Goal: Task Accomplishment & Management: Manage account settings

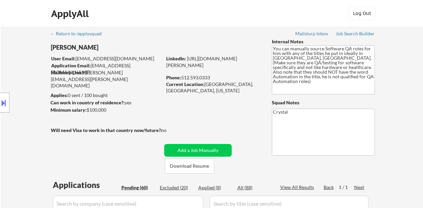
select select ""pending""
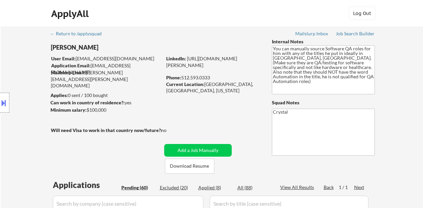
select select ""pending""
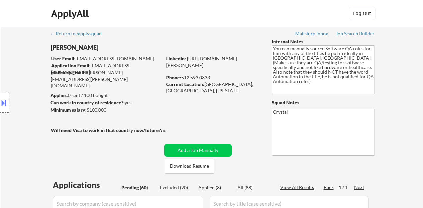
select select ""pending""
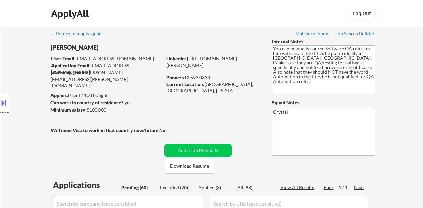
select select ""pending""
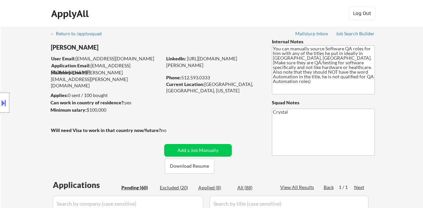
select select ""pending""
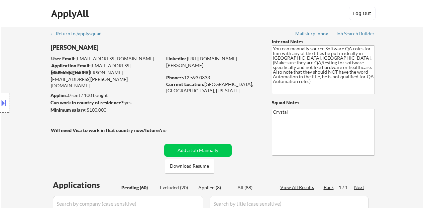
select select ""pending""
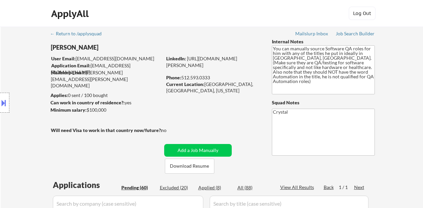
select select ""pending""
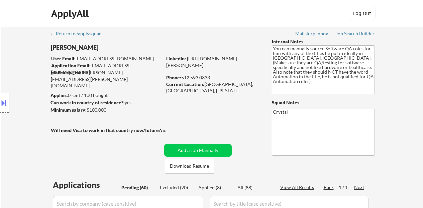
select select ""pending""
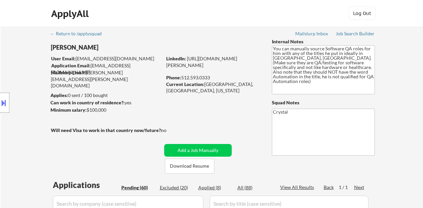
select select ""pending""
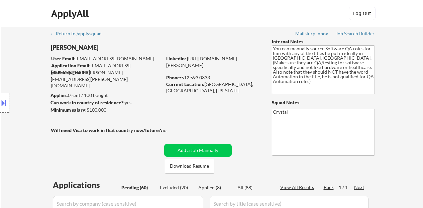
select select ""pending""
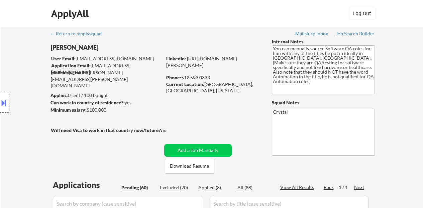
select select ""pending""
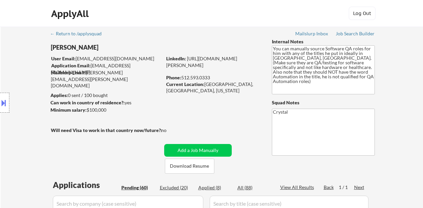
select select ""pending""
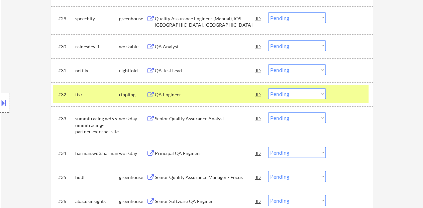
scroll to position [935, 0]
click at [17, 82] on div "Location Inclusions: Austin, TX West Lake Hills, TX Rollingwood, TX Sunset Vall…" at bounding box center [60, 103] width 120 height 124
click at [170, 94] on div "QA Engineer" at bounding box center [205, 95] width 101 height 7
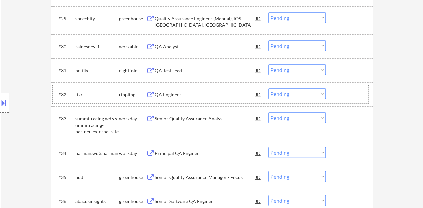
click at [339, 91] on div at bounding box center [349, 95] width 29 height 12
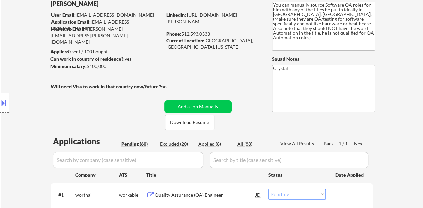
scroll to position [33, 0]
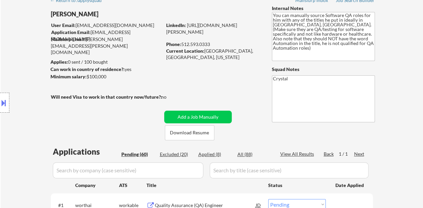
drag, startPoint x: 211, startPoint y: 38, endPoint x: 166, endPoint y: 31, distance: 45.4
click at [166, 31] on div "LinkedIn: https://www.linkedin.com/in/maxwell-eberlein-7114a755/" at bounding box center [214, 28] width 96 height 13
copy link "https://www.linkedin.com/in/maxwell-eberlein-7114a755/"
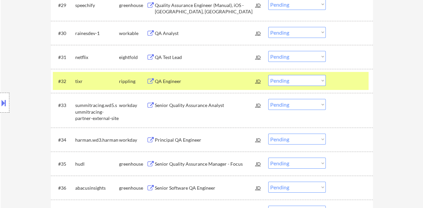
scroll to position [969, 0]
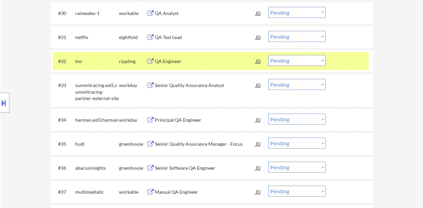
click at [309, 62] on select "Choose an option... Pending Applied Excluded (Questions) Excluded (Expired) Exc…" at bounding box center [296, 60] width 57 height 11
click at [268, 55] on select "Choose an option... Pending Applied Excluded (Questions) Excluded (Expired) Exc…" at bounding box center [296, 60] width 57 height 11
select select ""pending""
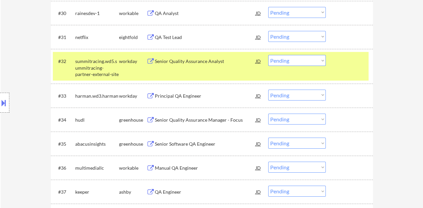
click at [335, 62] on div at bounding box center [349, 61] width 29 height 12
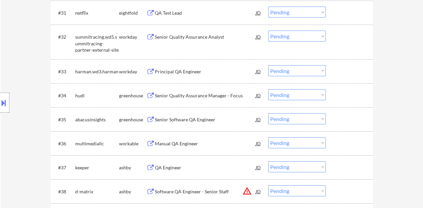
scroll to position [1002, 0]
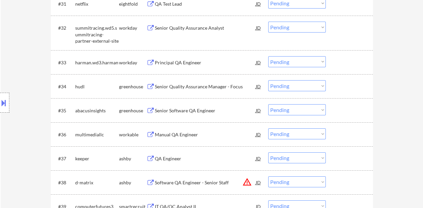
click at [195, 114] on div "Senior Software QA Engineer" at bounding box center [205, 111] width 101 height 12
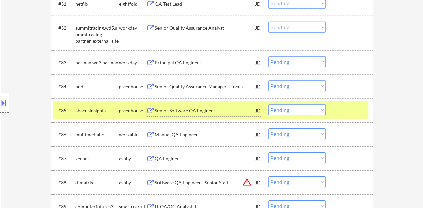
click at [308, 108] on select "Choose an option... Pending Applied Excluded (Questions) Excluded (Expired) Exc…" at bounding box center [296, 110] width 57 height 11
click at [268, 105] on select "Choose an option... Pending Applied Excluded (Questions) Excluded (Expired) Exc…" at bounding box center [296, 110] width 57 height 11
select select ""pending""
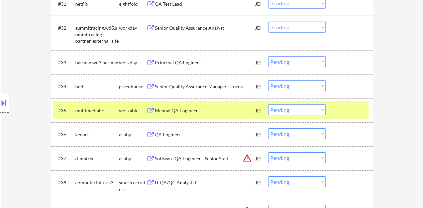
click at [341, 113] on div at bounding box center [349, 111] width 29 height 12
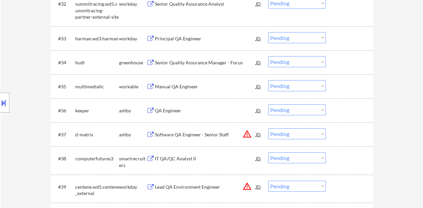
scroll to position [993, 0]
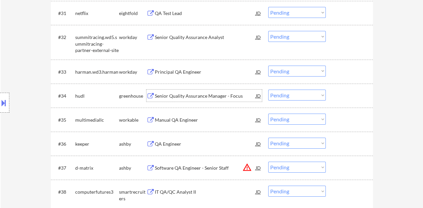
click at [175, 96] on div "Senior Quality Assurance Manager - Focus" at bounding box center [205, 96] width 101 height 7
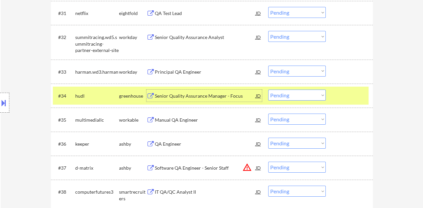
click at [270, 97] on select "Choose an option... Pending Applied Excluded (Questions) Excluded (Expired) Exc…" at bounding box center [296, 95] width 57 height 11
click at [268, 90] on select "Choose an option... Pending Applied Excluded (Questions) Excluded (Expired) Exc…" at bounding box center [296, 95] width 57 height 11
select select ""pending""
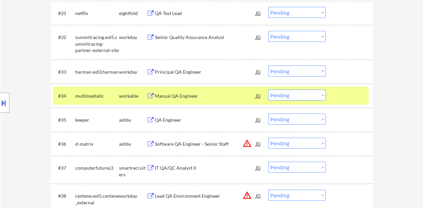
click at [352, 95] on div at bounding box center [349, 96] width 29 height 12
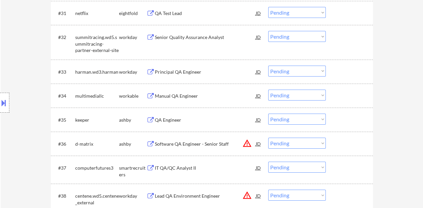
click at [167, 124] on div "QA Engineer" at bounding box center [205, 120] width 101 height 12
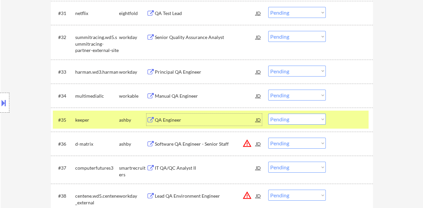
click at [311, 117] on select "Choose an option... Pending Applied Excluded (Questions) Excluded (Expired) Exc…" at bounding box center [296, 119] width 57 height 11
click at [268, 114] on select "Choose an option... Pending Applied Excluded (Questions) Excluded (Expired) Exc…" at bounding box center [296, 119] width 57 height 11
select select ""pending""
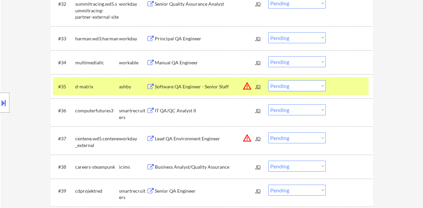
click at [349, 89] on div at bounding box center [349, 87] width 29 height 12
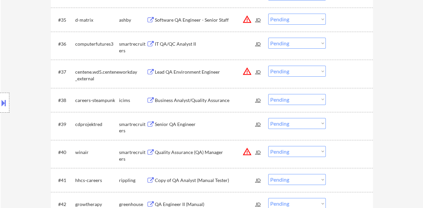
scroll to position [1026, 0]
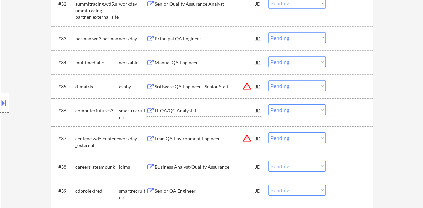
click at [181, 109] on div "IT QA/QC Analyst II" at bounding box center [205, 111] width 101 height 7
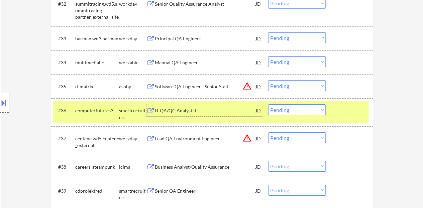
click at [291, 108] on select "Choose an option... Pending Applied Excluded (Questions) Excluded (Expired) Exc…" at bounding box center [296, 110] width 57 height 11
click at [268, 105] on select "Choose an option... Pending Applied Excluded (Questions) Excluded (Expired) Exc…" at bounding box center [296, 110] width 57 height 11
select select ""pending""
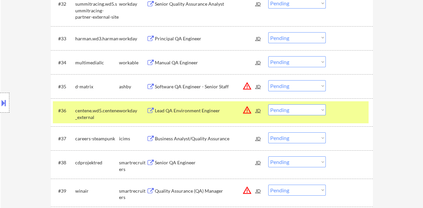
click at [351, 117] on div "#36 centene.wd5.centene_external workday Lead QA Environment Engineer JD warnin…" at bounding box center [210, 113] width 315 height 22
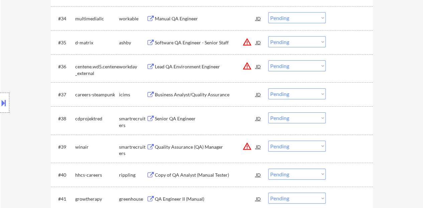
scroll to position [1093, 0]
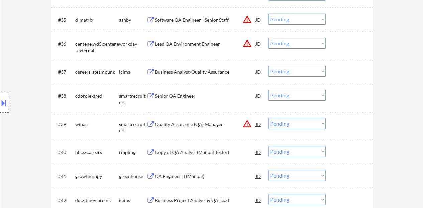
click at [164, 96] on div "Senior QA Engineer" at bounding box center [205, 96] width 101 height 7
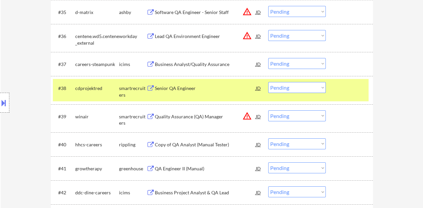
scroll to position [1102, 0]
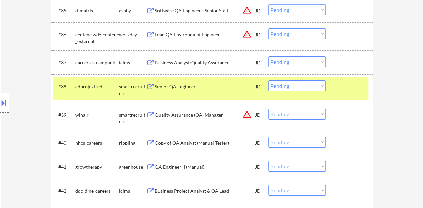
click at [292, 85] on select "Choose an option... Pending Applied Excluded (Questions) Excluded (Expired) Exc…" at bounding box center [296, 86] width 57 height 11
click at [290, 86] on select "Choose an option... Pending Applied Excluded (Questions) Excluded (Expired) Exc…" at bounding box center [296, 86] width 57 height 11
click at [268, 81] on select "Choose an option... Pending Applied Excluded (Questions) Excluded (Expired) Exc…" at bounding box center [296, 86] width 57 height 11
select select ""pending""
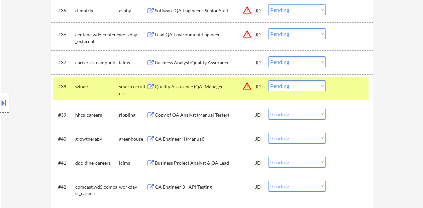
drag, startPoint x: 344, startPoint y: 85, endPoint x: 371, endPoint y: 77, distance: 27.7
click at [344, 84] on div at bounding box center [349, 87] width 29 height 12
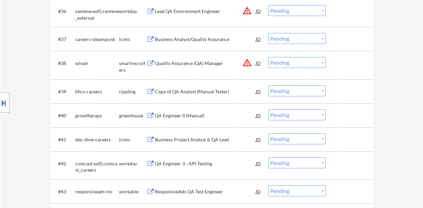
scroll to position [1136, 0]
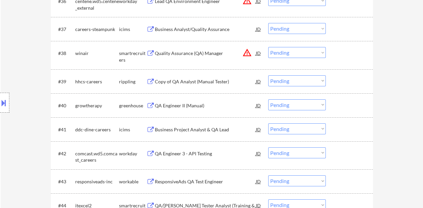
click at [168, 107] on div "QA Engineer II (Manual)" at bounding box center [205, 106] width 101 height 7
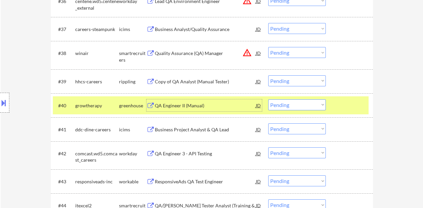
click at [291, 104] on select "Choose an option... Pending Applied Excluded (Questions) Excluded (Expired) Exc…" at bounding box center [296, 105] width 57 height 11
click at [268, 100] on select "Choose an option... Pending Applied Excluded (Questions) Excluded (Expired) Exc…" at bounding box center [296, 105] width 57 height 11
select select ""pending""
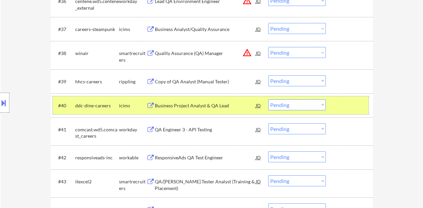
click at [335, 103] on div at bounding box center [349, 106] width 29 height 12
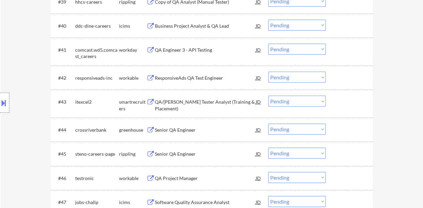
scroll to position [1236, 0]
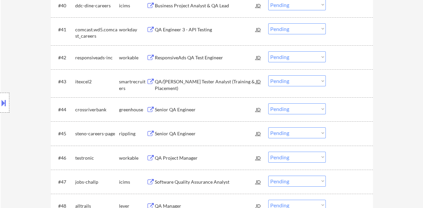
click at [176, 107] on div "Senior QA Engineer" at bounding box center [205, 110] width 101 height 7
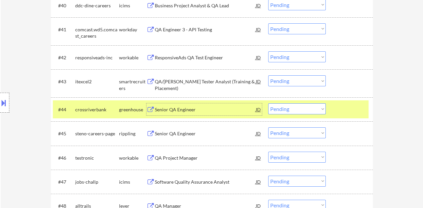
click at [298, 111] on select "Choose an option... Pending Applied Excluded (Questions) Excluded (Expired) Exc…" at bounding box center [296, 109] width 57 height 11
click at [268, 104] on select "Choose an option... Pending Applied Excluded (Questions) Excluded (Expired) Exc…" at bounding box center [296, 109] width 57 height 11
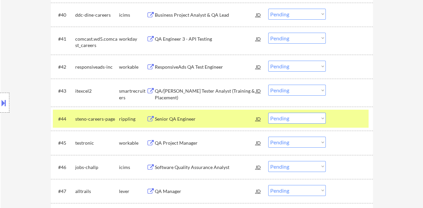
scroll to position [1260, 0]
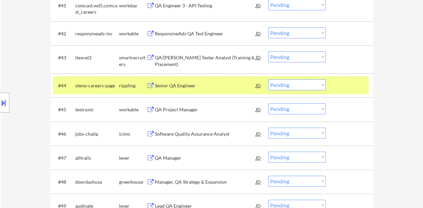
click at [177, 84] on div "Senior QA Engineer" at bounding box center [205, 86] width 101 height 7
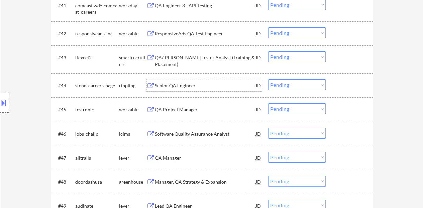
click at [342, 85] on div at bounding box center [349, 85] width 29 height 12
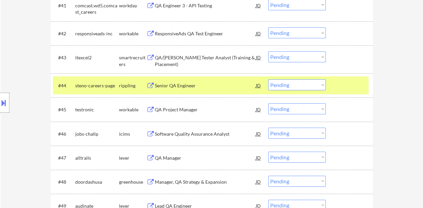
scroll to position [0, 0]
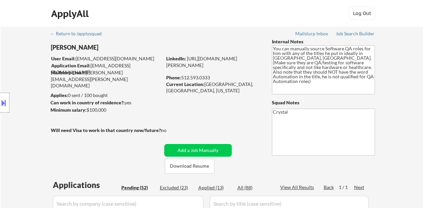
drag, startPoint x: 213, startPoint y: 71, endPoint x: 166, endPoint y: 65, distance: 47.5
click at [166, 65] on div "LinkedIn: https://www.linkedin.com/in/maxwell-eberlein-7114a755/" at bounding box center [214, 61] width 96 height 13
copy link "https://www.linkedin.com/in/maxwell-eberlein-7114a755/"
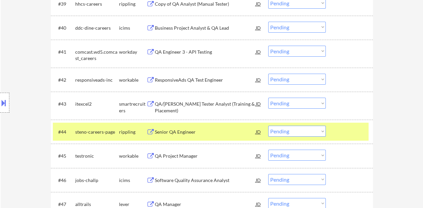
scroll to position [1236, 0]
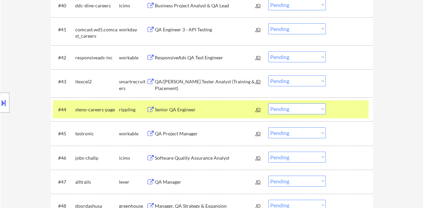
click at [300, 112] on select "Choose an option... Pending Applied Excluded (Questions) Excluded (Expired) Exc…" at bounding box center [296, 109] width 57 height 11
click at [268, 104] on select "Choose an option... Pending Applied Excluded (Questions) Excluded (Expired) Exc…" at bounding box center [296, 109] width 57 height 11
select select ""pending""
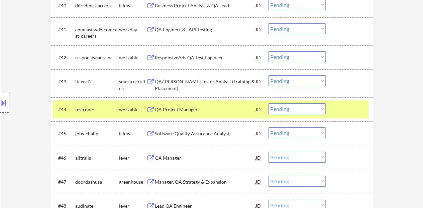
click at [345, 110] on div at bounding box center [349, 110] width 29 height 12
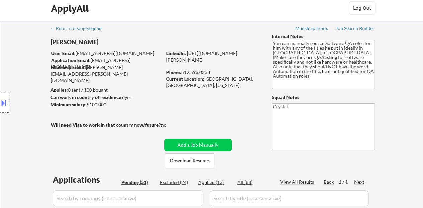
scroll to position [33, 0]
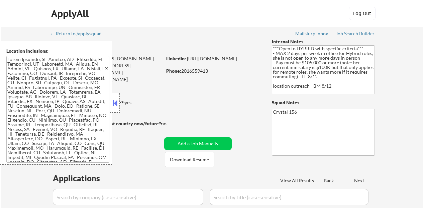
select select ""pending""
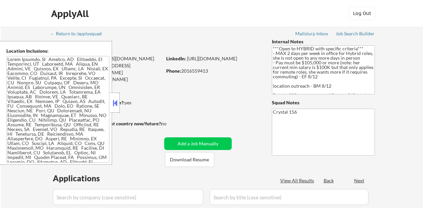
select select ""pending""
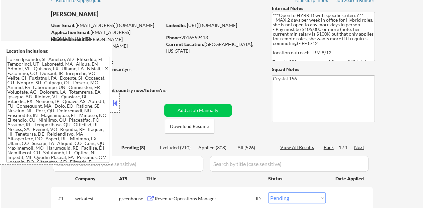
click at [114, 103] on button at bounding box center [114, 103] width 7 height 10
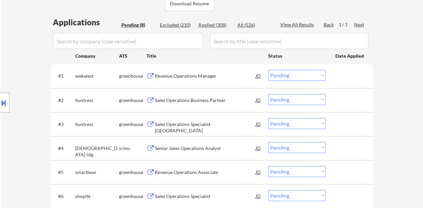
scroll to position [167, 0]
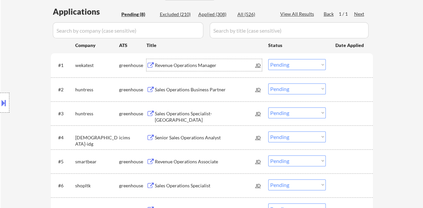
click at [201, 67] on div "Revenue Operations Manager" at bounding box center [205, 65] width 101 height 7
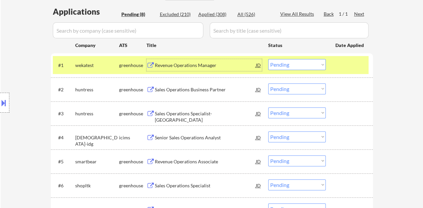
click at [288, 67] on select "Choose an option... Pending Applied Excluded (Questions) Excluded (Expired) Exc…" at bounding box center [296, 64] width 57 height 11
click at [268, 59] on select "Choose an option... Pending Applied Excluded (Questions) Excluded (Expired) Exc…" at bounding box center [296, 64] width 57 height 11
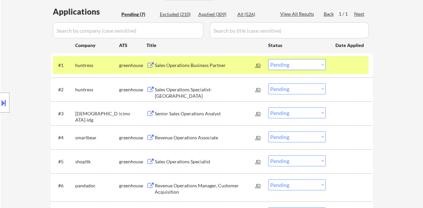
click at [188, 65] on div "Sales Operations Business Partner" at bounding box center [205, 65] width 101 height 7
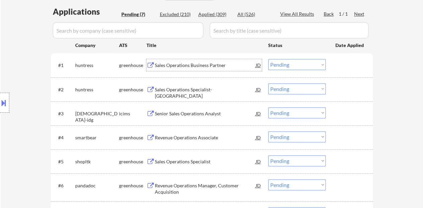
click at [346, 64] on div at bounding box center [349, 65] width 29 height 12
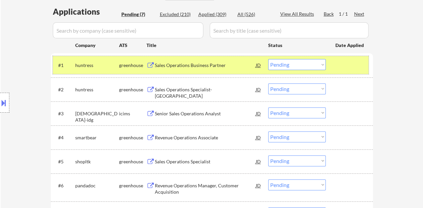
click at [292, 65] on select "Choose an option... Pending Applied Excluded (Questions) Excluded (Expired) Exc…" at bounding box center [296, 64] width 57 height 11
click at [268, 59] on select "Choose an option... Pending Applied Excluded (Questions) Excluded (Expired) Exc…" at bounding box center [296, 64] width 57 height 11
select select ""pending""
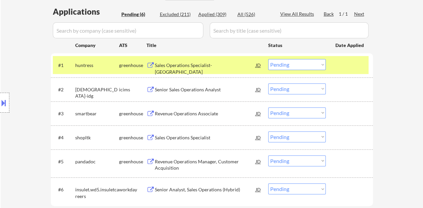
click at [355, 64] on div at bounding box center [349, 65] width 29 height 12
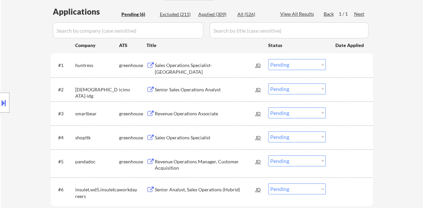
click at [194, 111] on div "Revenue Operations Associate" at bounding box center [205, 114] width 101 height 7
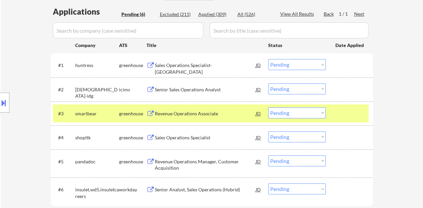
click at [6, 102] on button at bounding box center [3, 103] width 7 height 11
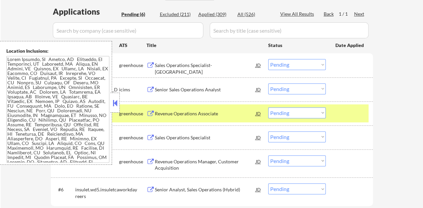
click at [114, 105] on button at bounding box center [114, 103] width 7 height 10
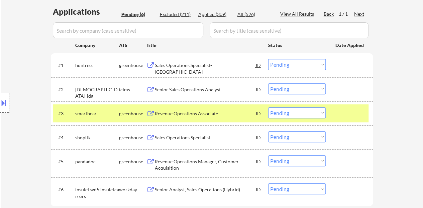
click at [319, 111] on select "Choose an option... Pending Applied Excluded (Questions) Excluded (Expired) Exc…" at bounding box center [296, 113] width 57 height 11
click at [268, 108] on select "Choose an option... Pending Applied Excluded (Questions) Excluded (Expired) Exc…" at bounding box center [296, 113] width 57 height 11
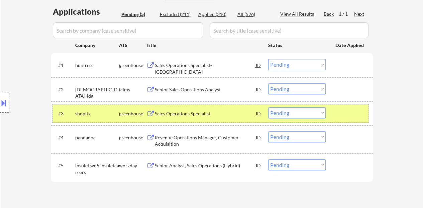
click at [346, 116] on div at bounding box center [349, 114] width 29 height 12
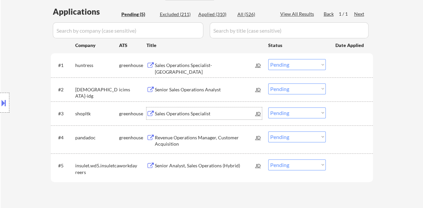
click at [185, 114] on div "Sales Operations Specialist" at bounding box center [205, 114] width 101 height 7
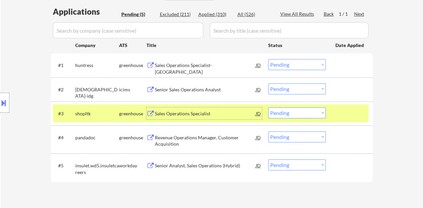
click at [283, 112] on select "Choose an option... Pending Applied Excluded (Questions) Excluded (Expired) Exc…" at bounding box center [296, 113] width 57 height 11
select select ""applied""
click at [268, 108] on select "Choose an option... Pending Applied Excluded (Questions) Excluded (Expired) Exc…" at bounding box center [296, 113] width 57 height 11
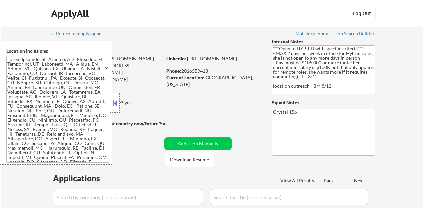
scroll to position [194, 0]
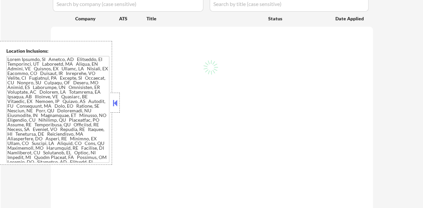
click at [117, 102] on button at bounding box center [114, 103] width 7 height 10
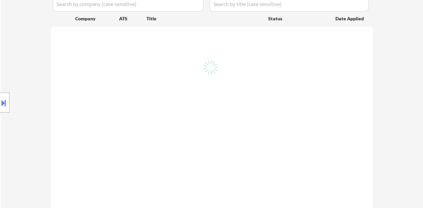
scroll to position [167, 0]
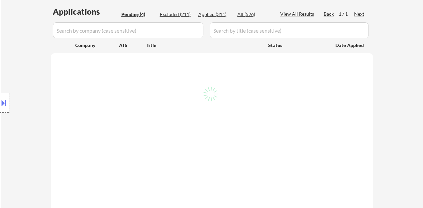
select select ""pending""
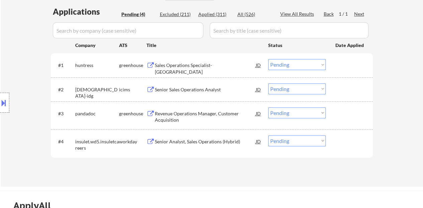
click at [218, 16] on div "Applied (311)" at bounding box center [214, 14] width 33 height 7
select select ""applied""
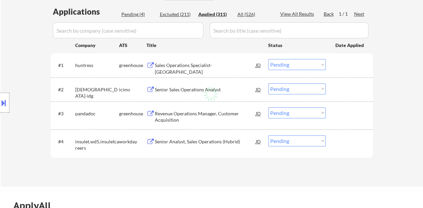
select select ""applied""
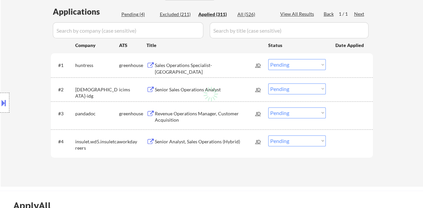
select select ""applied""
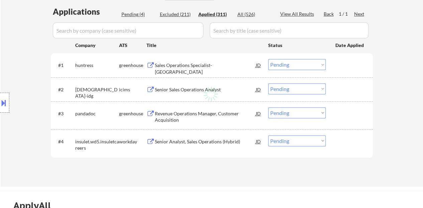
select select ""applied""
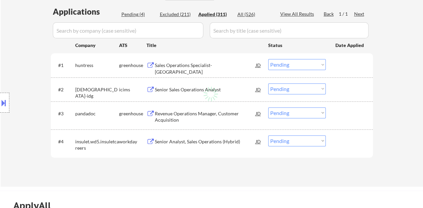
select select ""applied""
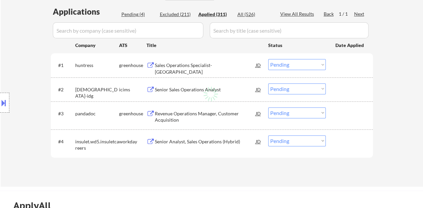
select select ""applied""
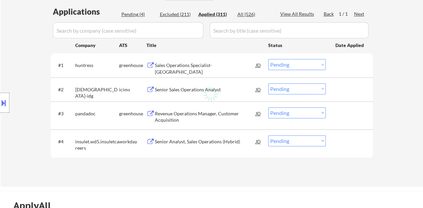
select select ""applied""
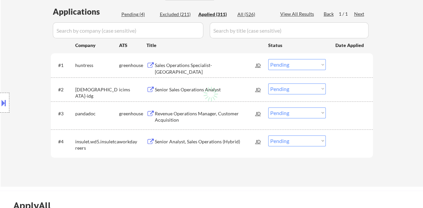
select select ""applied""
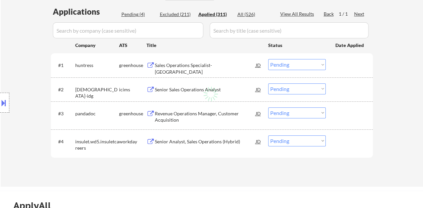
select select ""applied""
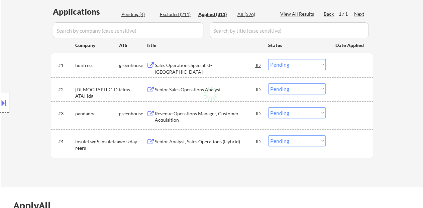
select select ""applied""
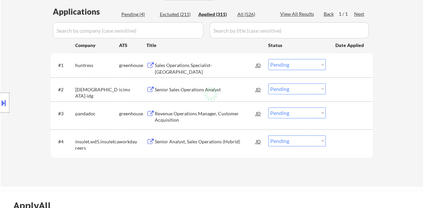
select select ""applied""
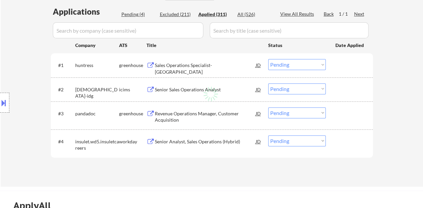
select select ""applied""
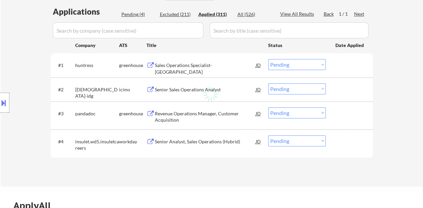
select select ""applied""
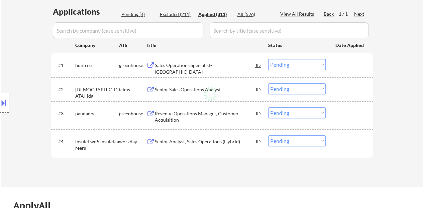
select select ""applied""
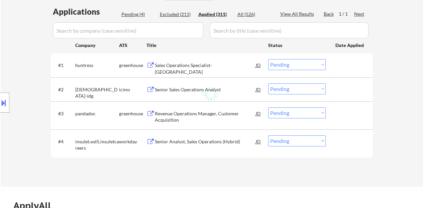
select select ""applied""
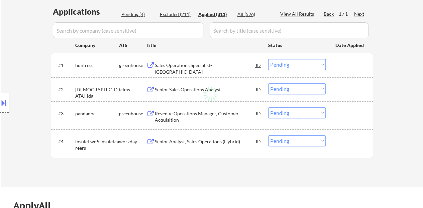
select select ""applied""
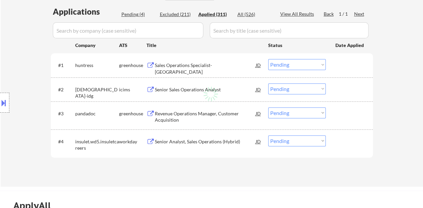
select select ""applied""
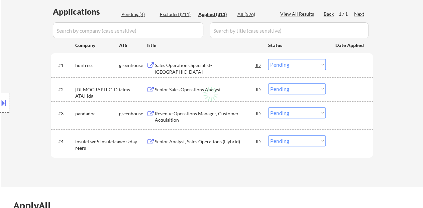
select select ""applied""
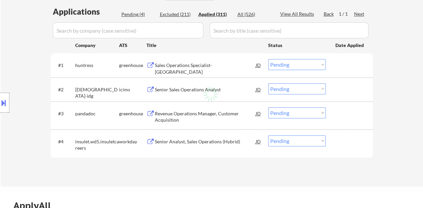
select select ""applied""
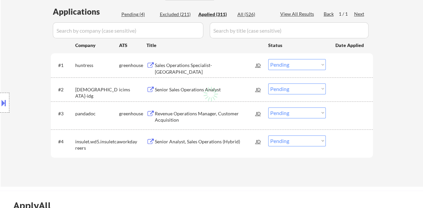
select select ""applied""
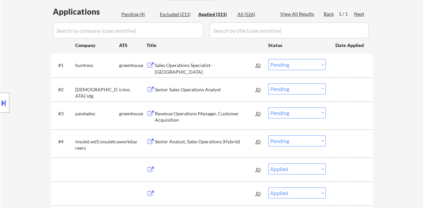
select select ""applied""
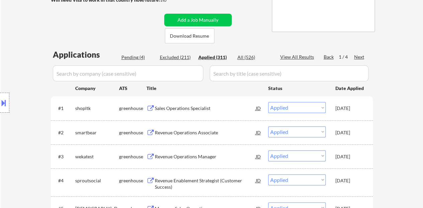
scroll to position [134, 0]
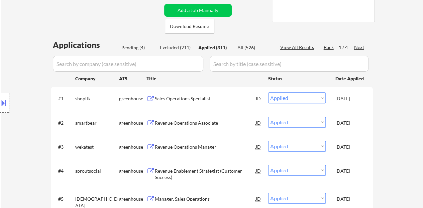
click at [135, 44] on div "Pending (4)" at bounding box center [137, 47] width 33 height 7
select select ""pending""
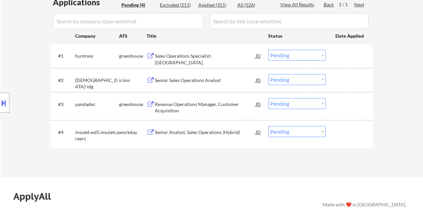
scroll to position [167, 0]
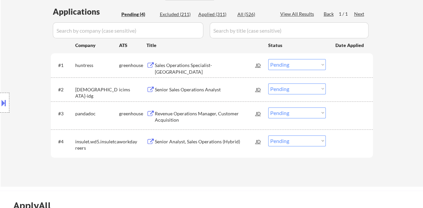
click at [182, 111] on div "Revenue Operations Manager, Customer Acquisition" at bounding box center [205, 117] width 101 height 13
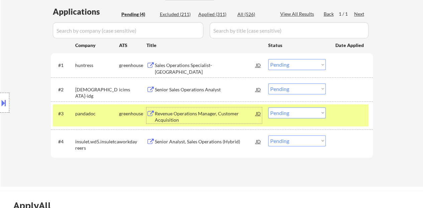
click at [258, 113] on div "JD" at bounding box center [258, 114] width 7 height 12
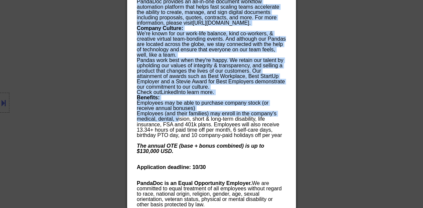
scroll to position [511, 0]
drag, startPoint x: 137, startPoint y: 27, endPoint x: 215, endPoint y: 205, distance: 194.4
copy div "Revenue Operations Manager, Customer Acquisition pandadoc Remote (USA) AI Locat…"
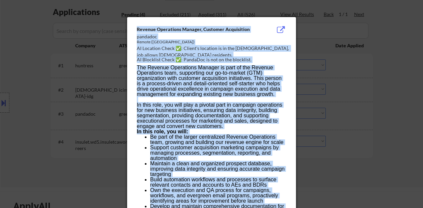
scroll to position [177, 0]
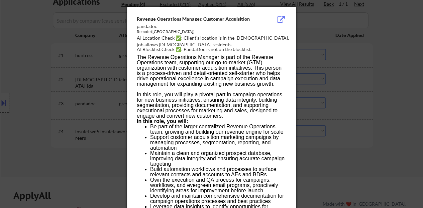
click at [317, 68] on div at bounding box center [211, 104] width 423 height 208
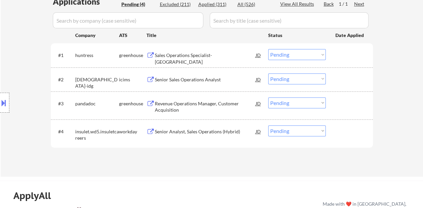
click at [287, 104] on select "Choose an option... Pending Applied Excluded (Questions) Excluded (Expired) Exc…" at bounding box center [296, 103] width 57 height 11
click at [268, 98] on select "Choose an option... Pending Applied Excluded (Questions) Excluded (Expired) Exc…" at bounding box center [296, 103] width 57 height 11
select select ""pending""
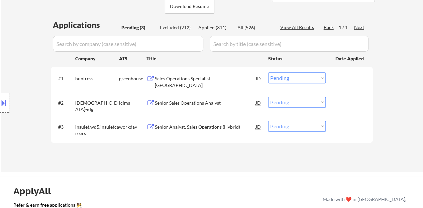
scroll to position [144, 0]
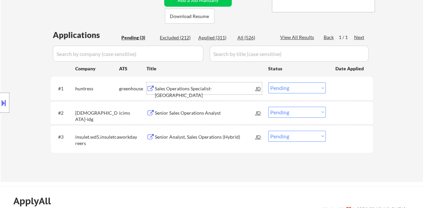
click at [205, 89] on div "Sales Operations Specialist- West Coast" at bounding box center [205, 92] width 101 height 13
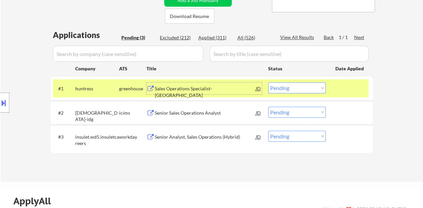
click at [275, 83] on select "Choose an option... Pending Applied Excluded (Questions) Excluded (Expired) Exc…" at bounding box center [296, 88] width 57 height 11
click at [268, 83] on select "Choose an option... Pending Applied Excluded (Questions) Excluded (Expired) Exc…" at bounding box center [296, 88] width 57 height 11
select select ""pending""
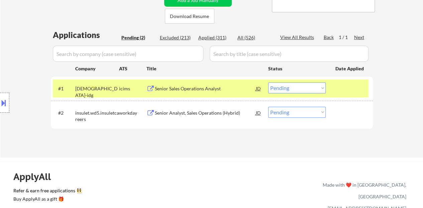
click at [353, 93] on div at bounding box center [349, 89] width 29 height 12
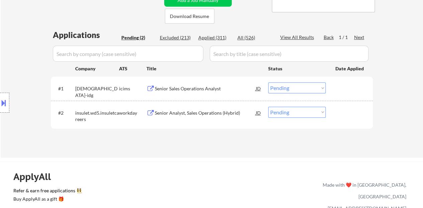
click at [219, 110] on div "Senior Analyst, Sales Operations (Hybrid)" at bounding box center [205, 113] width 101 height 7
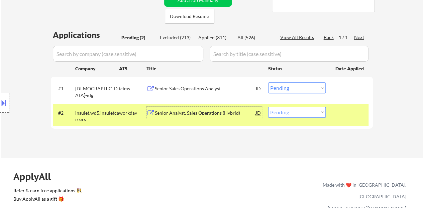
click at [282, 114] on select "Choose an option... Pending Applied Excluded (Questions) Excluded (Expired) Exc…" at bounding box center [296, 112] width 57 height 11
select select ""applied""
click at [268, 107] on select "Choose an option... Pending Applied Excluded (Questions) Excluded (Expired) Exc…" at bounding box center [296, 112] width 57 height 11
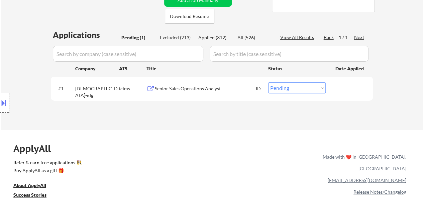
click at [208, 86] on div "Senior Sales Operations Analyst" at bounding box center [205, 89] width 101 height 7
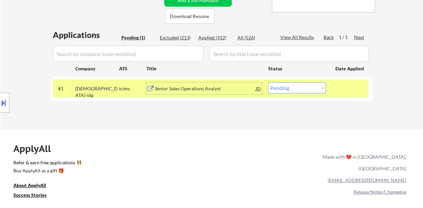
click at [203, 87] on div "Senior Sales Operations Analyst" at bounding box center [205, 89] width 101 height 7
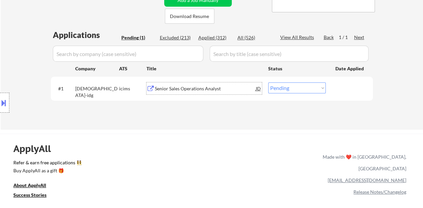
click at [339, 90] on div at bounding box center [349, 89] width 29 height 12
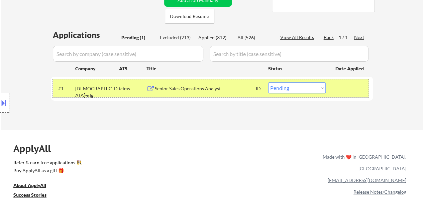
click at [293, 87] on select "Choose an option... Pending Applied Excluded (Questions) Excluded (Expired) Exc…" at bounding box center [296, 88] width 57 height 11
select select ""applied""
click at [268, 83] on select "Choose an option... Pending Applied Excluded (Questions) Excluded (Expired) Exc…" at bounding box center [296, 88] width 57 height 11
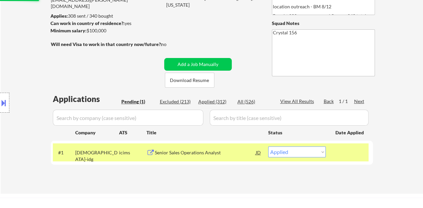
scroll to position [77, 0]
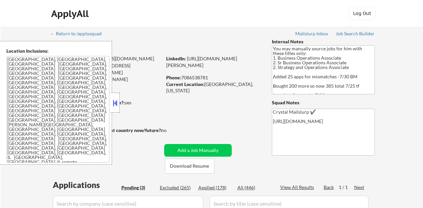
select select ""pending""
click at [113, 103] on button at bounding box center [114, 103] width 7 height 10
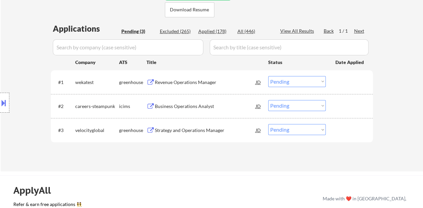
scroll to position [167, 0]
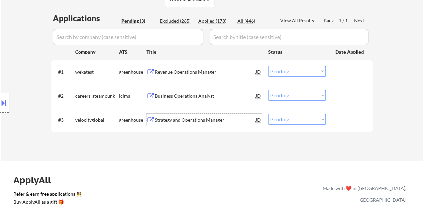
click at [176, 118] on div "Strategy and Operations Manager" at bounding box center [205, 120] width 101 height 7
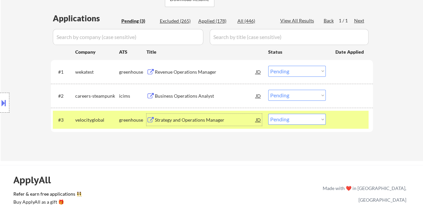
click at [315, 119] on select "Choose an option... Pending Applied Excluded (Questions) Excluded (Expired) Exc…" at bounding box center [296, 119] width 57 height 11
select select ""applied""
click at [268, 114] on select "Choose an option... Pending Applied Excluded (Questions) Excluded (Expired) Exc…" at bounding box center [296, 119] width 57 height 11
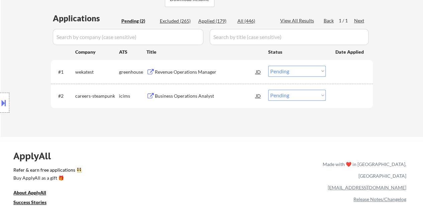
click at [206, 74] on div "Revenue Operations Manager" at bounding box center [205, 72] width 101 height 7
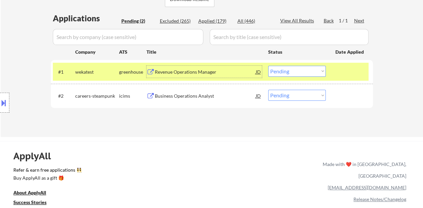
click at [292, 72] on select "Choose an option... Pending Applied Excluded (Questions) Excluded (Expired) Exc…" at bounding box center [296, 71] width 57 height 11
click at [268, 66] on select "Choose an option... Pending Applied Excluded (Questions) Excluded (Expired) Exc…" at bounding box center [296, 71] width 57 height 11
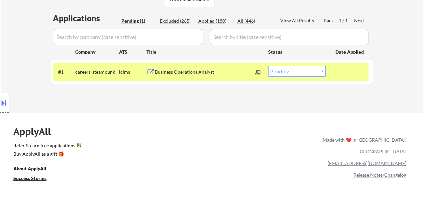
click at [182, 71] on div "Business Operations Analyst" at bounding box center [205, 72] width 101 height 7
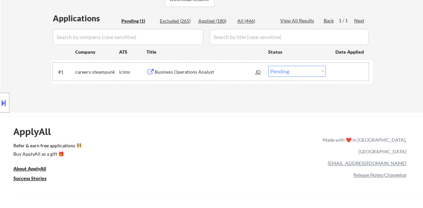
click at [350, 76] on div at bounding box center [349, 72] width 29 height 12
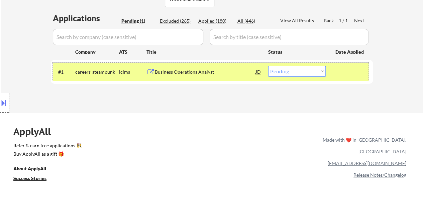
click at [304, 72] on select "Choose an option... Pending Applied Excluded (Questions) Excluded (Expired) Exc…" at bounding box center [296, 71] width 57 height 11
select select ""excluded__bad_match_""
click at [268, 66] on select "Choose an option... Pending Applied Excluded (Questions) Excluded (Expired) Exc…" at bounding box center [296, 71] width 57 height 11
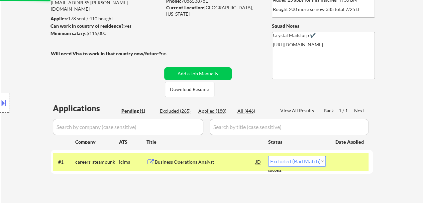
scroll to position [67, 0]
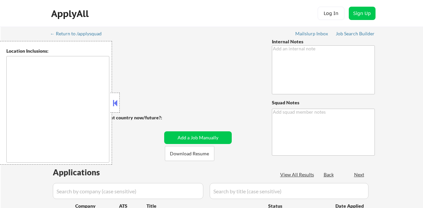
scroll to position [67, 0]
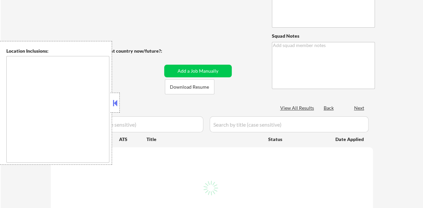
type textarea "Bought another 200! So apply to 301 total yay! 2/19 tf"
type textarea "Crystal Mailslurp ✔️"
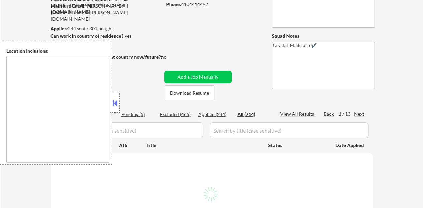
type textarea "[US_STATE], [GEOGRAPHIC_DATA] [GEOGRAPHIC_DATA], [GEOGRAPHIC_DATA] [GEOGRAPHIC_…"
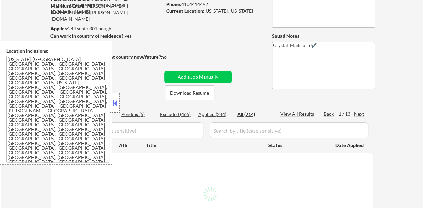
select select ""applied""
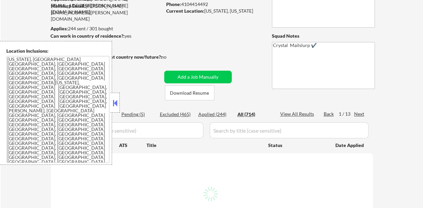
select select ""applied""
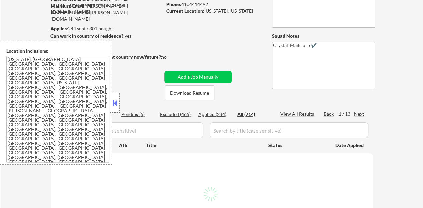
select select ""applied""
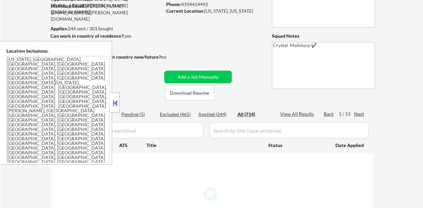
select select ""applied""
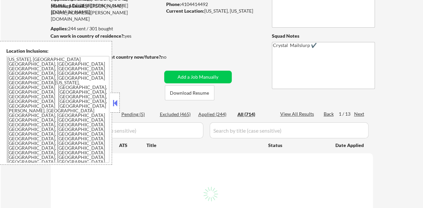
select select ""applied""
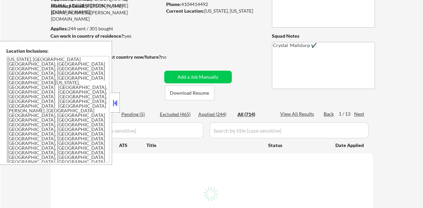
select select ""applied""
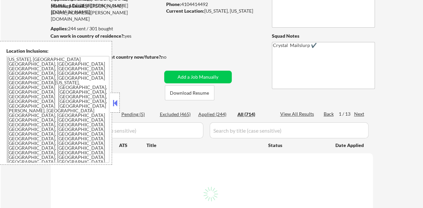
select select ""applied""
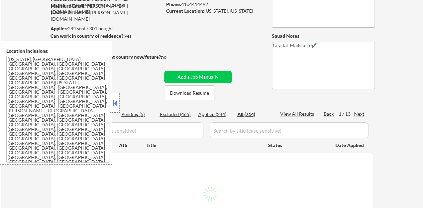
select select ""applied""
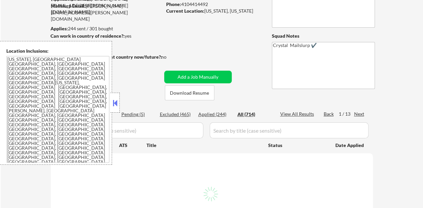
select select ""applied""
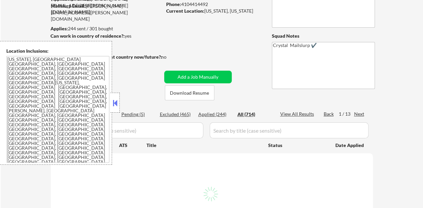
select select ""applied""
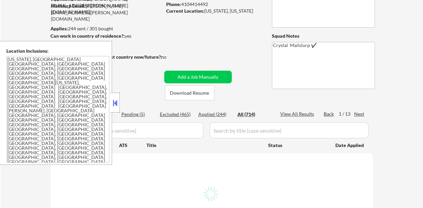
select select ""applied""
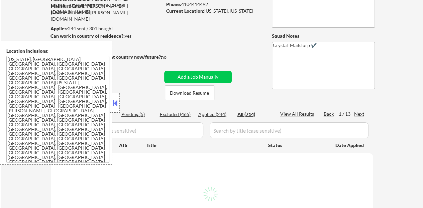
select select ""applied""
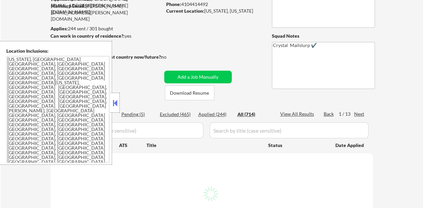
select select ""applied""
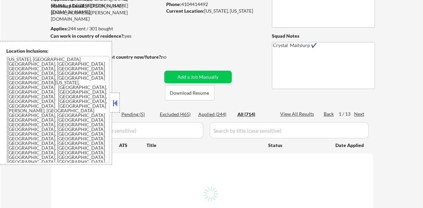
select select ""applied""
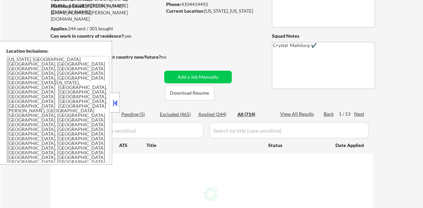
select select ""applied""
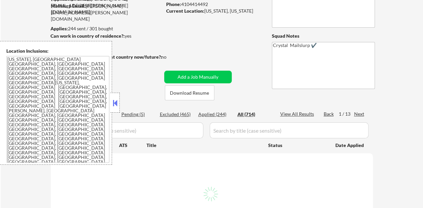
select select ""applied""
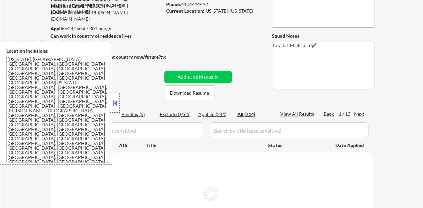
select select ""applied""
select select ""excluded""
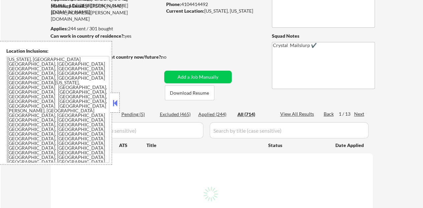
select select ""applied""
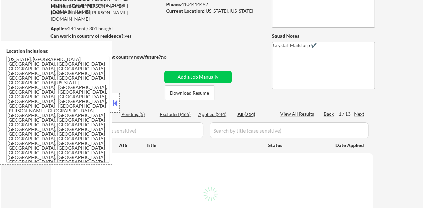
select select ""applied""
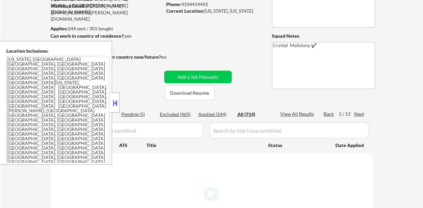
select select ""applied""
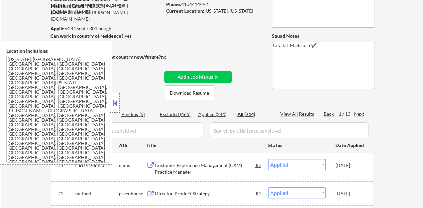
click at [115, 107] on button at bounding box center [114, 103] width 7 height 10
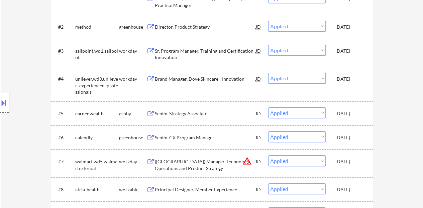
scroll to position [134, 0]
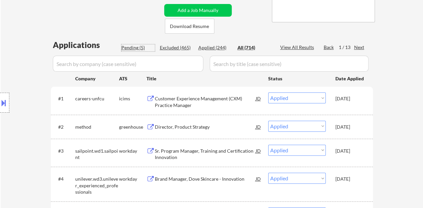
click at [134, 45] on div "Pending (5)" at bounding box center [137, 47] width 33 height 7
select select ""pending""
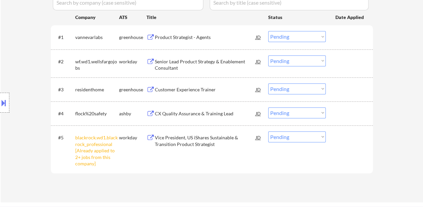
scroll to position [234, 0]
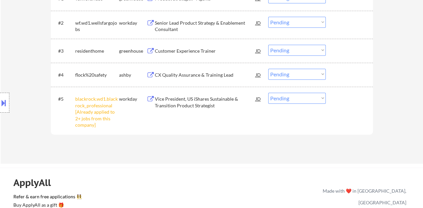
click at [313, 99] on select "Choose an option... Pending Applied Excluded (Questions) Excluded (Expired) Exc…" at bounding box center [296, 98] width 57 height 11
select select ""excluded__other_""
click at [268, 93] on select "Choose an option... Pending Applied Excluded (Questions) Excluded (Expired) Exc…" at bounding box center [296, 98] width 57 height 11
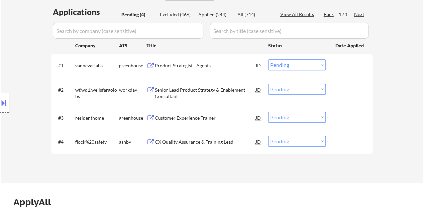
scroll to position [167, 0]
click at [183, 118] on div "Customer Experience Trainer" at bounding box center [205, 118] width 101 height 7
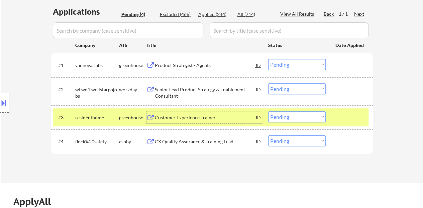
click at [302, 118] on select "Choose an option... Pending Applied Excluded (Questions) Excluded (Expired) Exc…" at bounding box center [296, 117] width 57 height 11
click at [268, 112] on select "Choose an option... Pending Applied Excluded (Questions) Excluded (Expired) Exc…" at bounding box center [296, 117] width 57 height 11
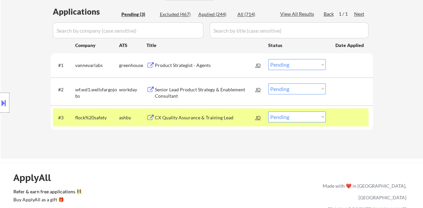
click at [200, 116] on div "CX Quality Assurance & Training Lead" at bounding box center [205, 118] width 101 height 7
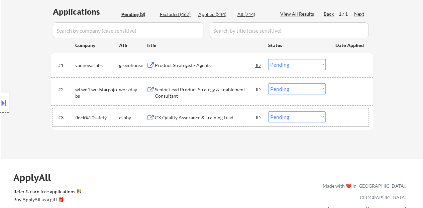
click at [349, 121] on div at bounding box center [349, 118] width 29 height 12
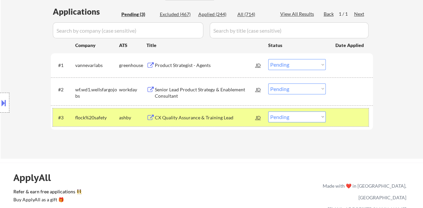
click at [286, 116] on select "Choose an option... Pending Applied Excluded (Questions) Excluded (Expired) Exc…" at bounding box center [296, 117] width 57 height 11
select select ""excluded__bad_match_""
click at [268, 112] on select "Choose an option... Pending Applied Excluded (Questions) Excluded (Expired) Exc…" at bounding box center [296, 117] width 57 height 11
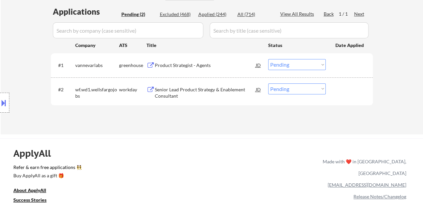
click at [204, 67] on div "Product Strategist - Agents" at bounding box center [205, 65] width 101 height 7
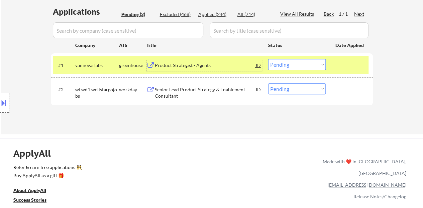
click at [280, 64] on select "Choose an option... Pending Applied Excluded (Questions) Excluded (Expired) Exc…" at bounding box center [296, 64] width 57 height 11
click at [268, 59] on select "Choose an option... Pending Applied Excluded (Questions) Excluded (Expired) Exc…" at bounding box center [296, 64] width 57 height 11
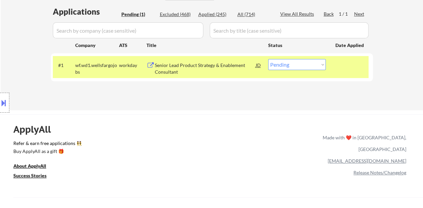
click at [189, 62] on div "Senior Lead Product Strategy & Enablement Consultant" at bounding box center [205, 67] width 101 height 16
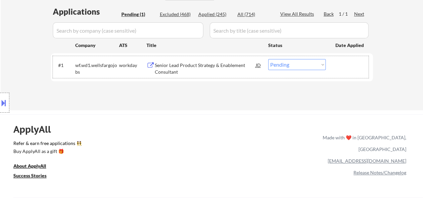
click at [359, 70] on div at bounding box center [349, 65] width 29 height 12
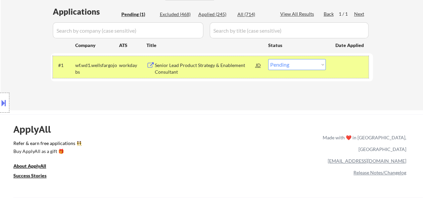
click at [283, 62] on select "Choose an option... Pending Applied Excluded (Questions) Excluded (Expired) Exc…" at bounding box center [296, 64] width 57 height 11
select select ""applied""
click at [268, 59] on select "Choose an option... Pending Applied Excluded (Questions) Excluded (Expired) Exc…" at bounding box center [296, 64] width 57 height 11
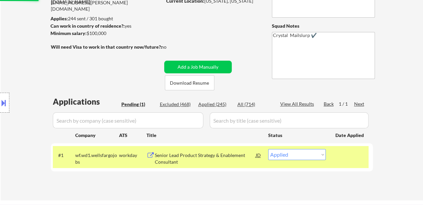
scroll to position [67, 0]
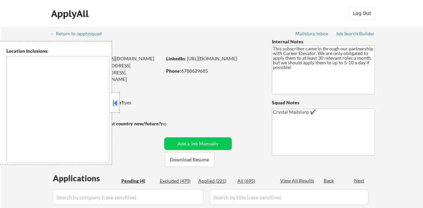
select select ""pending""
type textarea "[GEOGRAPHIC_DATA], [GEOGRAPHIC_DATA] [GEOGRAPHIC_DATA], [GEOGRAPHIC_DATA] [GEOG…"
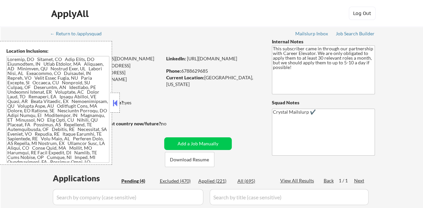
click at [113, 101] on button at bounding box center [114, 103] width 7 height 10
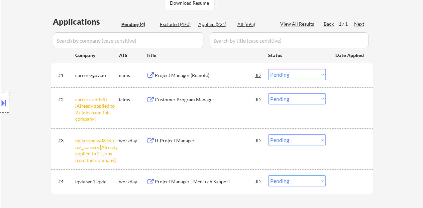
scroll to position [167, 0]
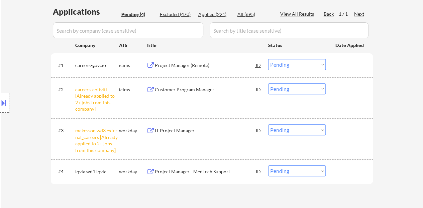
click at [285, 89] on select "Choose an option... Pending Applied Excluded (Questions) Excluded (Expired) Exc…" at bounding box center [296, 89] width 57 height 11
click at [268, 84] on select "Choose an option... Pending Applied Excluded (Questions) Excluded (Expired) Exc…" at bounding box center [296, 89] width 57 height 11
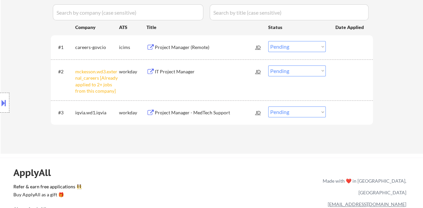
scroll to position [186, 0]
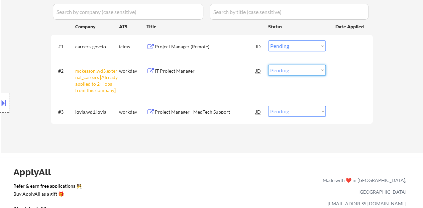
click at [284, 68] on select "Choose an option... Pending Applied Excluded (Questions) Excluded (Expired) Exc…" at bounding box center [296, 70] width 57 height 11
click at [268, 65] on select "Choose an option... Pending Applied Excluded (Questions) Excluded (Expired) Exc…" at bounding box center [296, 70] width 57 height 11
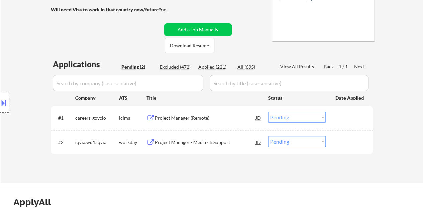
scroll to position [152, 0]
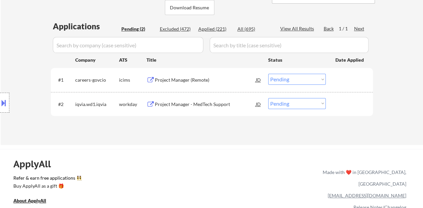
click at [187, 103] on div "Project Manager - MedTech Support" at bounding box center [205, 104] width 101 height 7
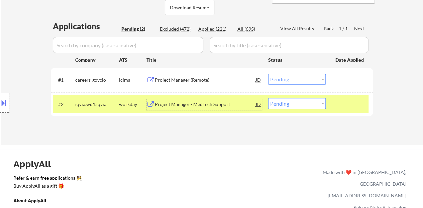
click at [280, 104] on select "Choose an option... Pending Applied Excluded (Questions) Excluded (Expired) Exc…" at bounding box center [296, 103] width 57 height 11
select select ""excluded__bad_match_""
click at [268, 98] on select "Choose an option... Pending Applied Excluded (Questions) Excluded (Expired) Exc…" at bounding box center [296, 103] width 57 height 11
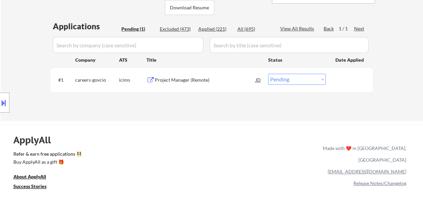
click at [199, 82] on div "Project Manager (Remote)" at bounding box center [205, 80] width 101 height 7
